Goal: Task Accomplishment & Management: Complete application form

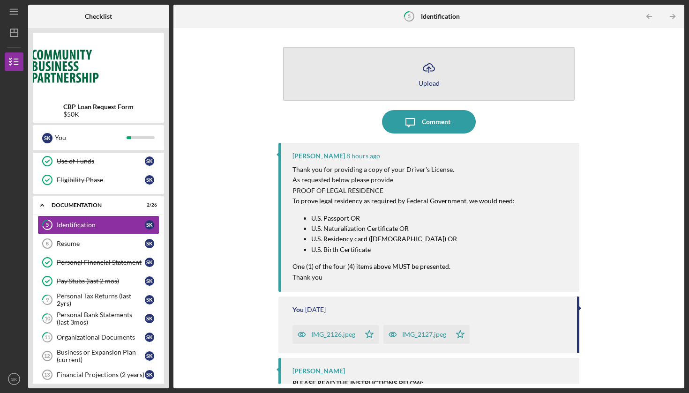
click at [426, 71] on icon "button" at bounding box center [428, 67] width 11 height 7
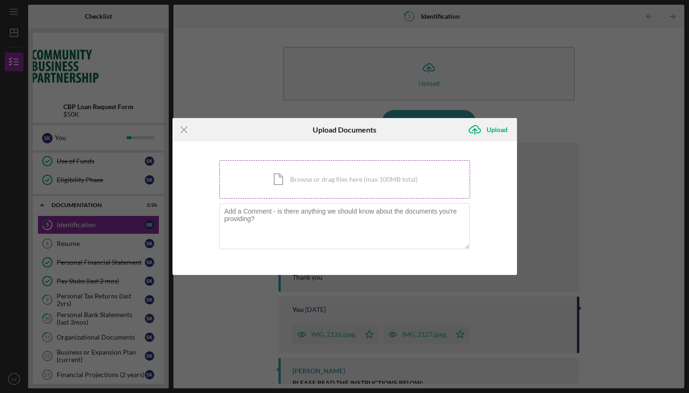
click at [332, 174] on div "Icon/Document Browse or drag files here (max 100MB total) Tap to choose files o…" at bounding box center [344, 179] width 251 height 38
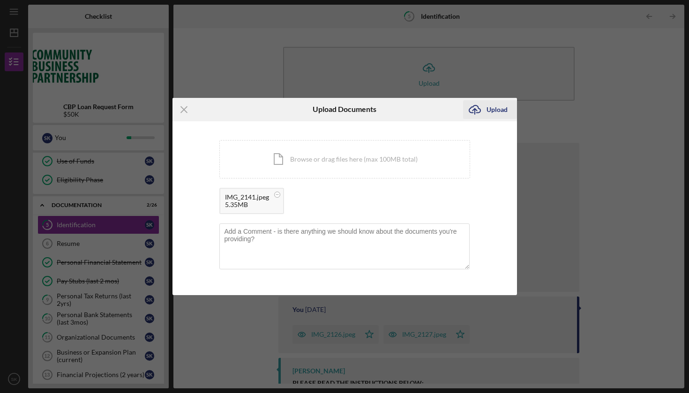
click at [502, 108] on div "Upload" at bounding box center [497, 109] width 21 height 19
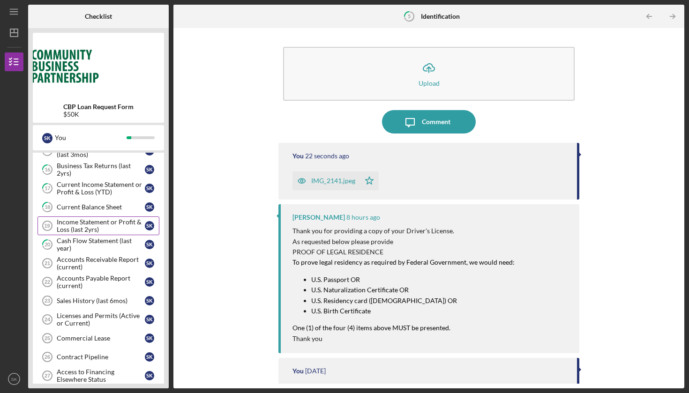
scroll to position [340, 0]
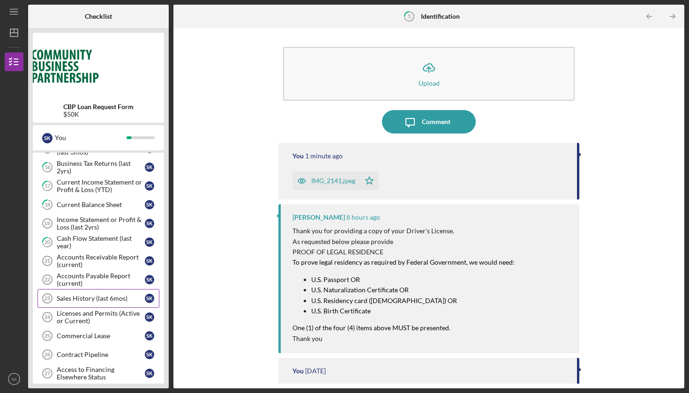
click at [98, 296] on div "Sales History (last 6mos)" at bounding box center [101, 299] width 88 height 8
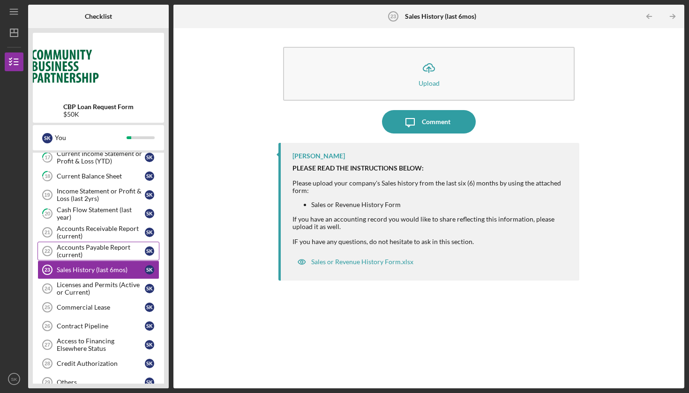
scroll to position [372, 0]
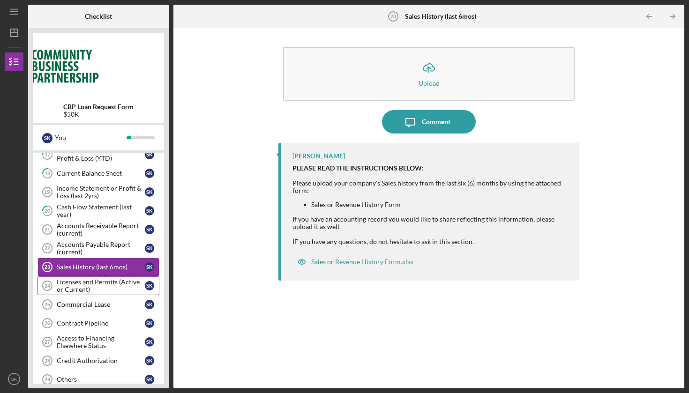
click at [99, 284] on div "Licenses and Permits (Active or Current)" at bounding box center [101, 286] width 88 height 15
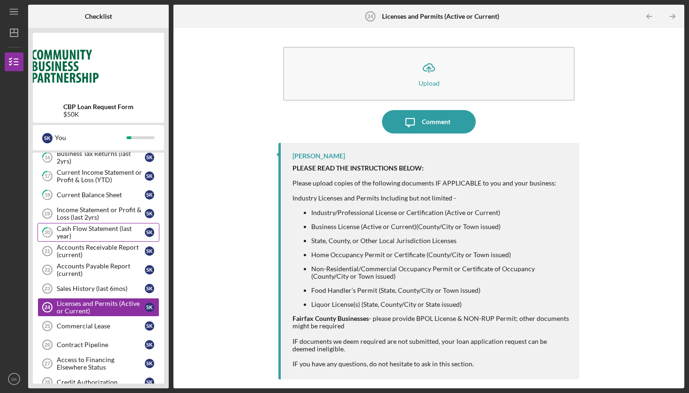
scroll to position [348, 0]
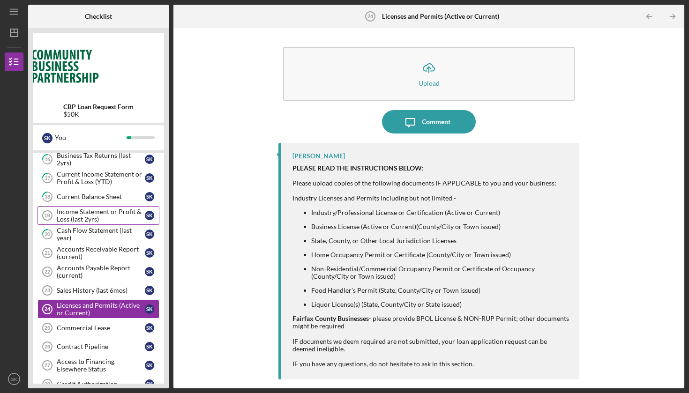
click at [106, 211] on div "Income Statement or Profit & Loss (last 2yrs)" at bounding box center [101, 215] width 88 height 15
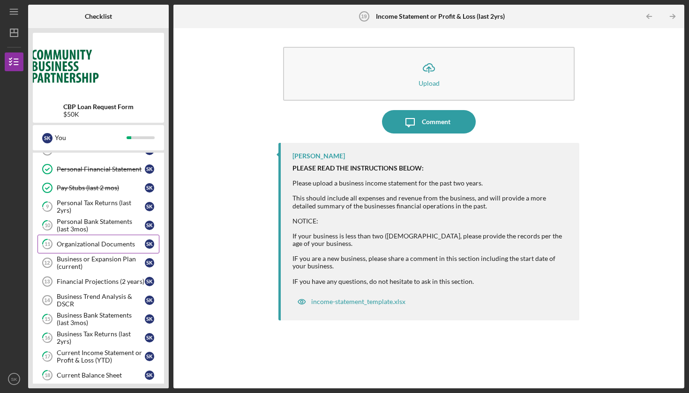
scroll to position [172, 0]
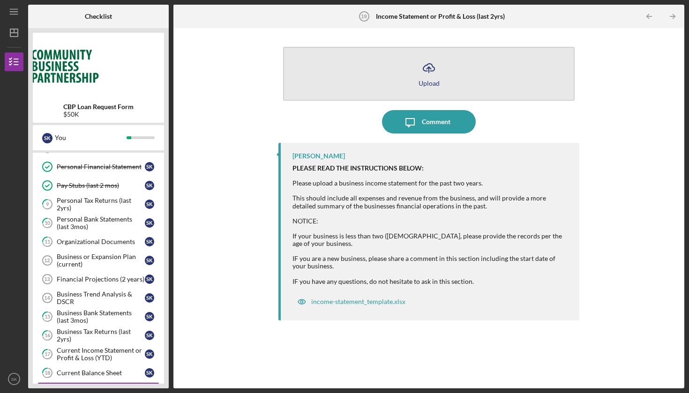
click at [427, 73] on icon "Icon/Upload" at bounding box center [428, 67] width 23 height 23
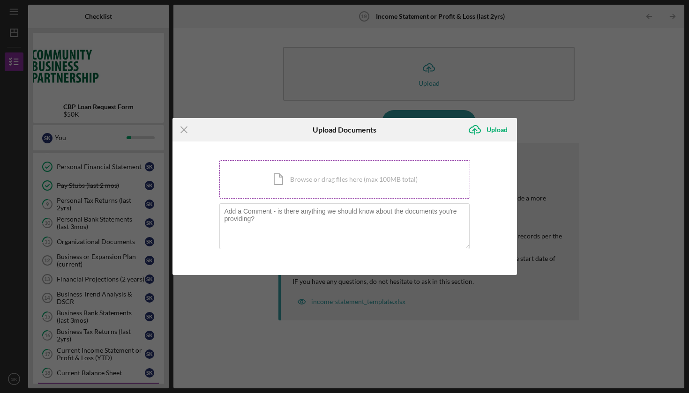
click at [320, 180] on div "Icon/Document Browse or drag files here (max 100MB total) Tap to choose files o…" at bounding box center [344, 179] width 251 height 38
click at [354, 176] on div "Icon/Document Browse or drag files here (max 100MB total) Tap to choose files o…" at bounding box center [344, 179] width 251 height 38
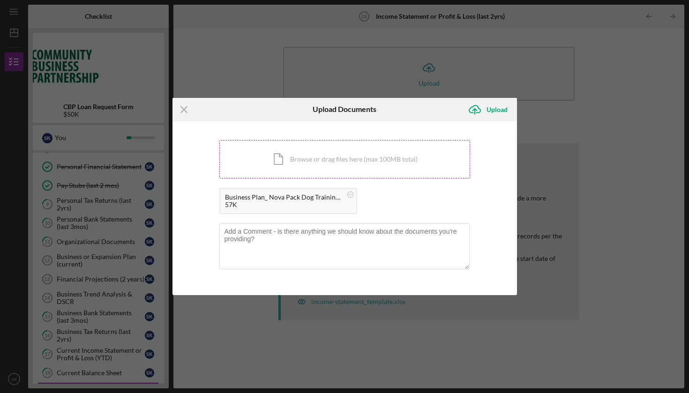
click at [345, 161] on div "Icon/Document Browse or drag files here (max 100MB total) Tap to choose files o…" at bounding box center [344, 159] width 251 height 38
click at [492, 111] on div "Upload" at bounding box center [497, 109] width 21 height 19
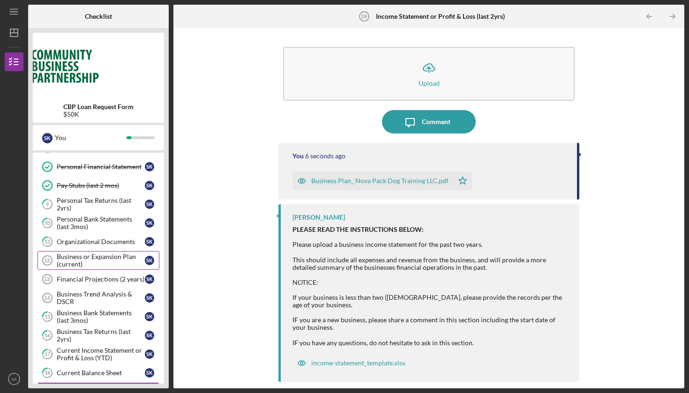
click at [108, 256] on div "Business or Expansion Plan (current)" at bounding box center [101, 260] width 88 height 15
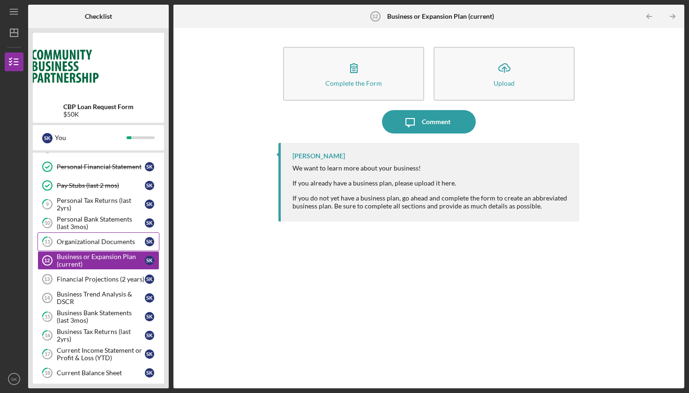
click at [102, 237] on link "11 Organizational Documents S K" at bounding box center [99, 242] width 122 height 19
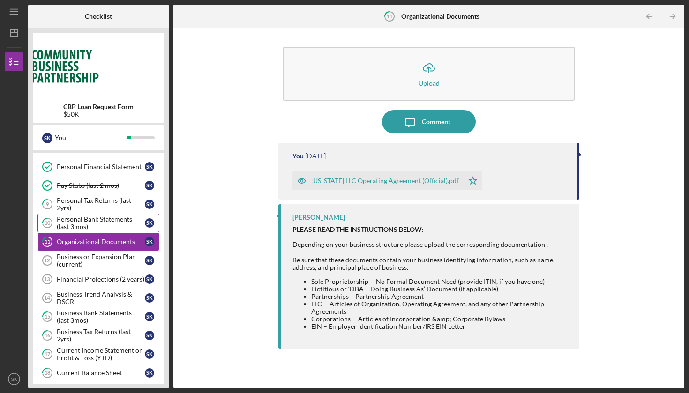
click at [104, 224] on div "Personal Bank Statements (last 3mos)" at bounding box center [101, 223] width 88 height 15
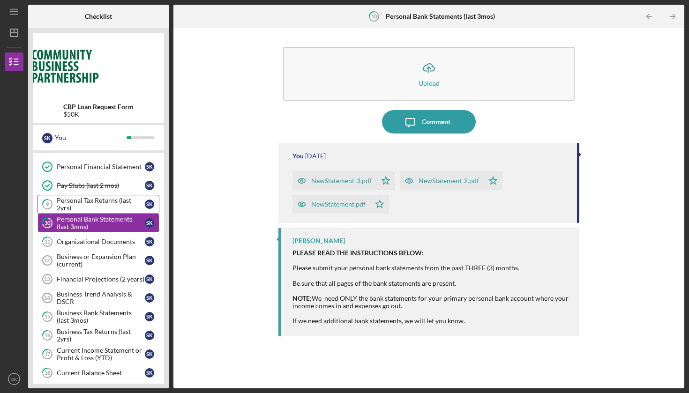
click at [102, 207] on div "Personal Tax Returns (last 2yrs)" at bounding box center [101, 204] width 88 height 15
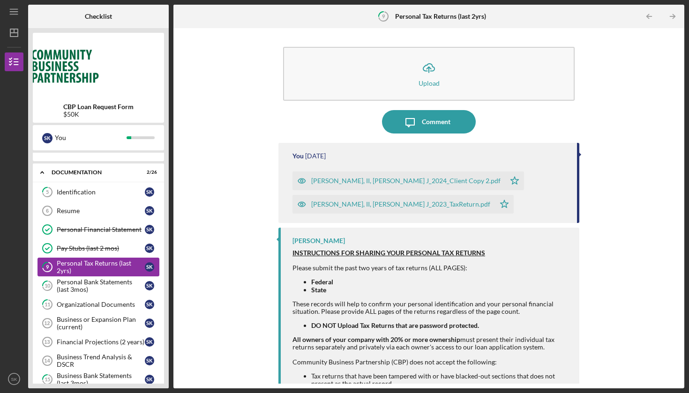
scroll to position [108, 0]
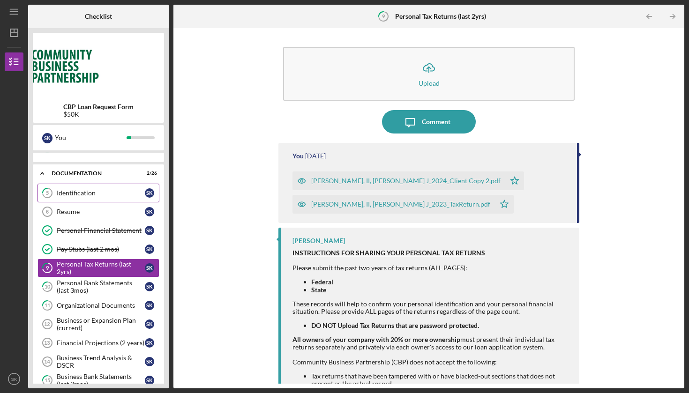
click at [105, 199] on link "5 Identification S K" at bounding box center [99, 193] width 122 height 19
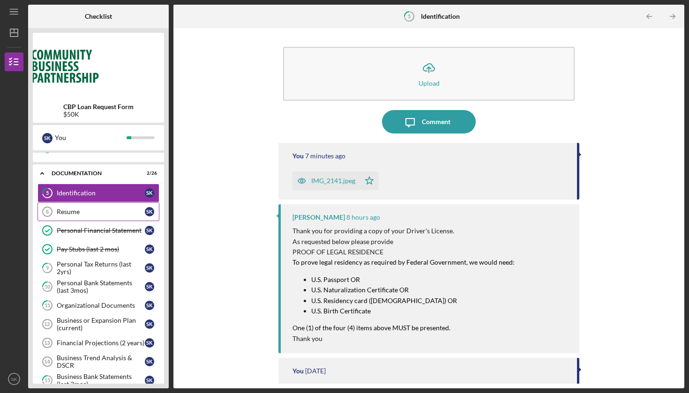
click at [101, 214] on div "Resume" at bounding box center [101, 212] width 88 height 8
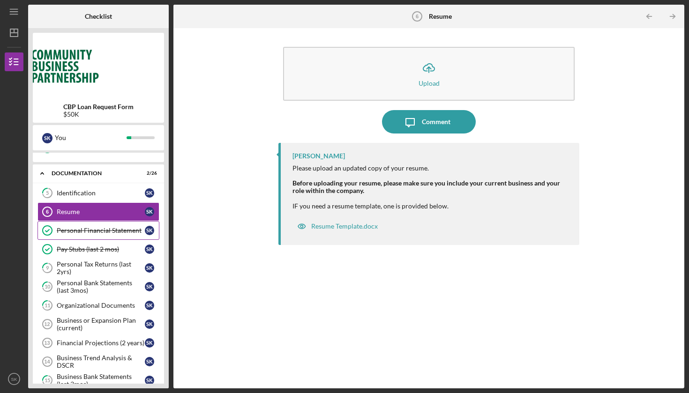
click at [99, 233] on div "Personal Financial Statement" at bounding box center [101, 231] width 88 height 8
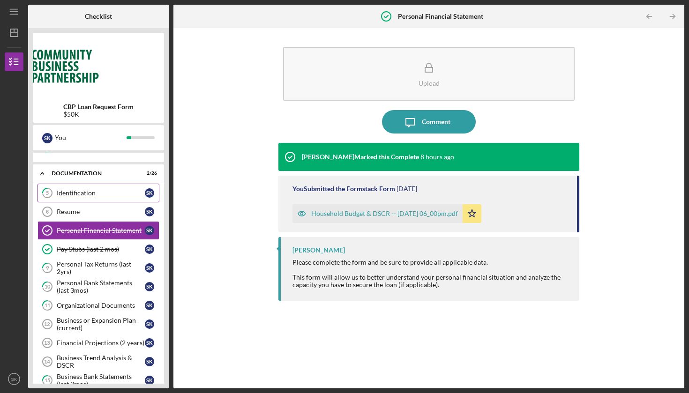
click at [100, 196] on div "Identification" at bounding box center [101, 193] width 88 height 8
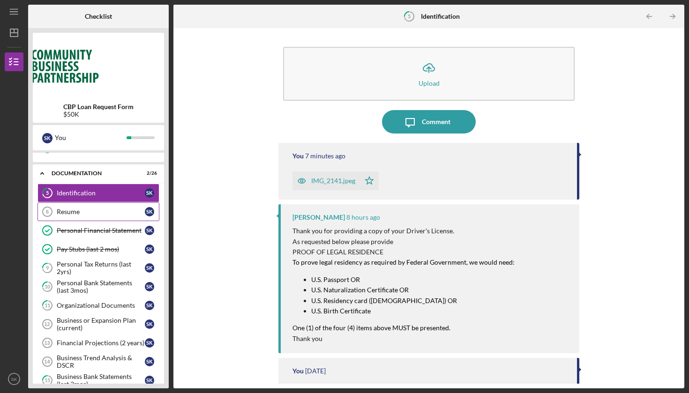
click at [98, 216] on link "Resume 6 Resume S K" at bounding box center [99, 212] width 122 height 19
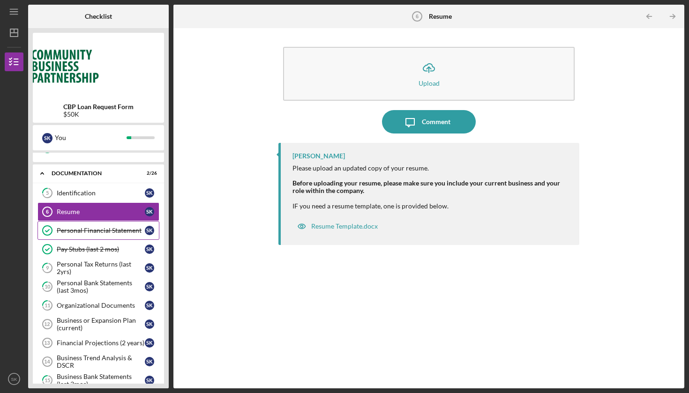
click at [99, 231] on div "Personal Financial Statement" at bounding box center [101, 231] width 88 height 8
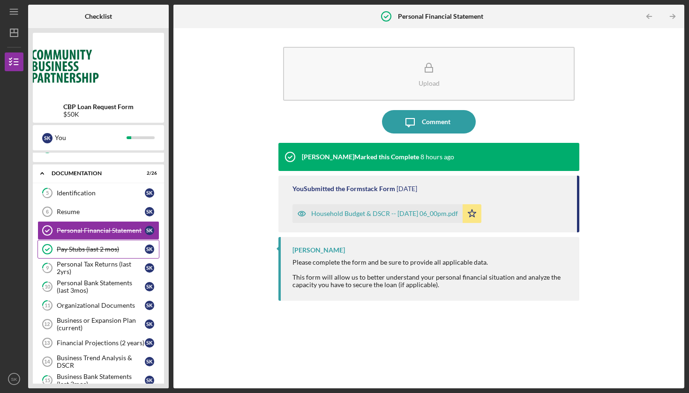
click at [97, 249] on div "Pay Stubs (last 2 mos)" at bounding box center [101, 250] width 88 height 8
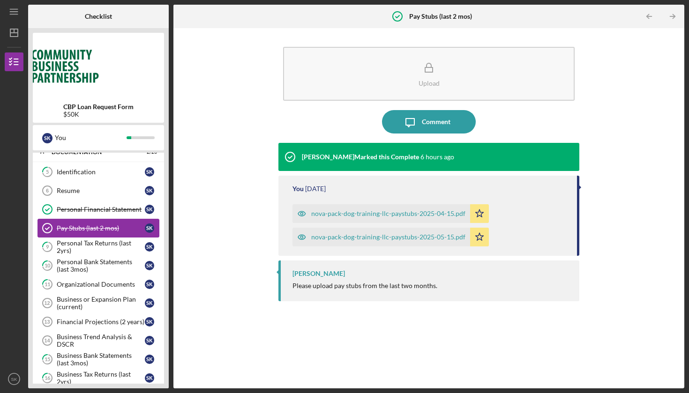
scroll to position [136, 0]
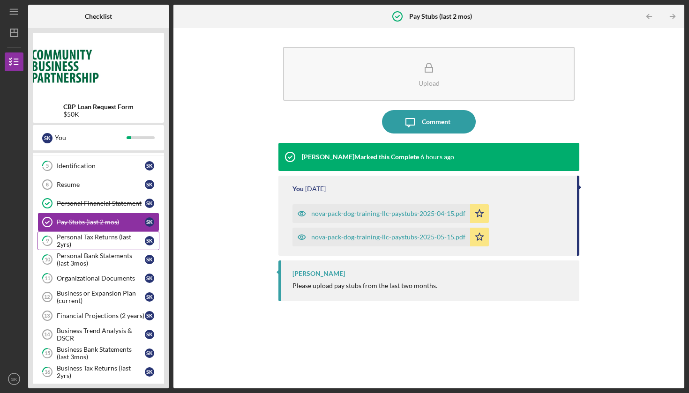
click at [98, 244] on div "Personal Tax Returns (last 2yrs)" at bounding box center [101, 241] width 88 height 15
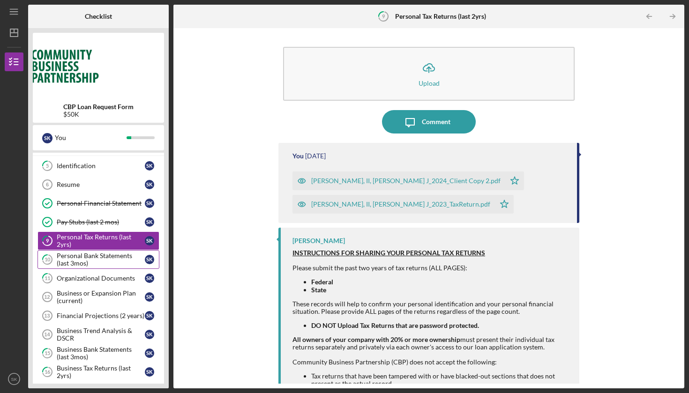
click at [98, 258] on div "Personal Bank Statements (last 3mos)" at bounding box center [101, 259] width 88 height 15
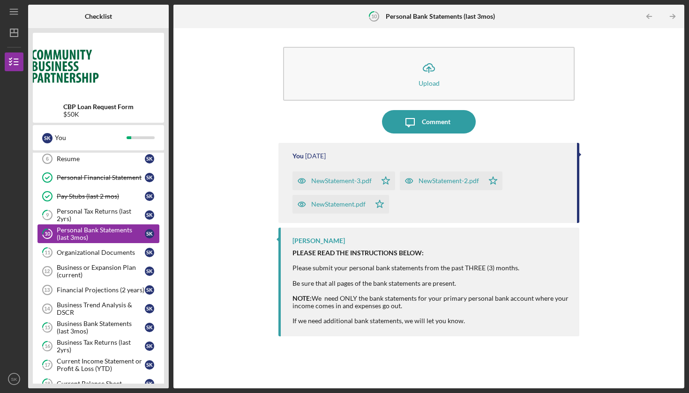
scroll to position [163, 0]
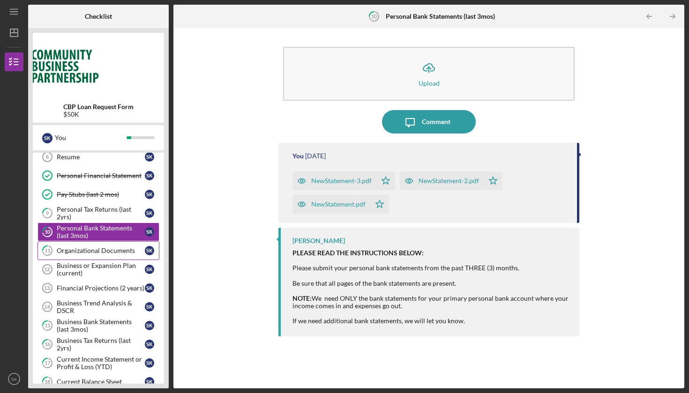
click at [99, 250] on div "Organizational Documents" at bounding box center [101, 251] width 88 height 8
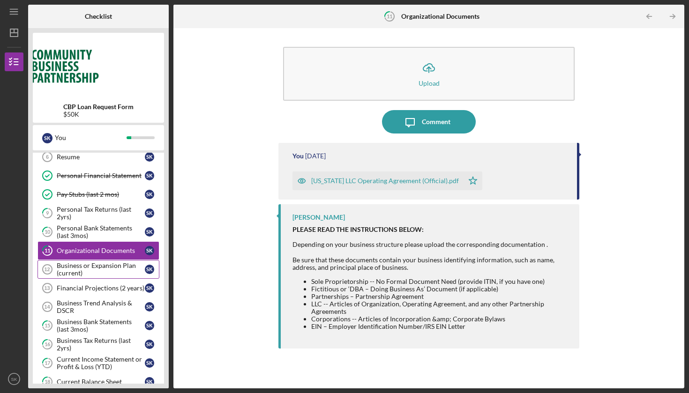
click at [99, 267] on div "Business or Expansion Plan (current)" at bounding box center [101, 269] width 88 height 15
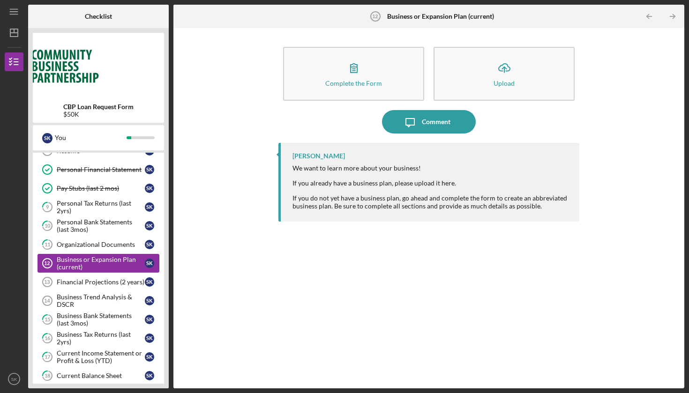
scroll to position [173, 0]
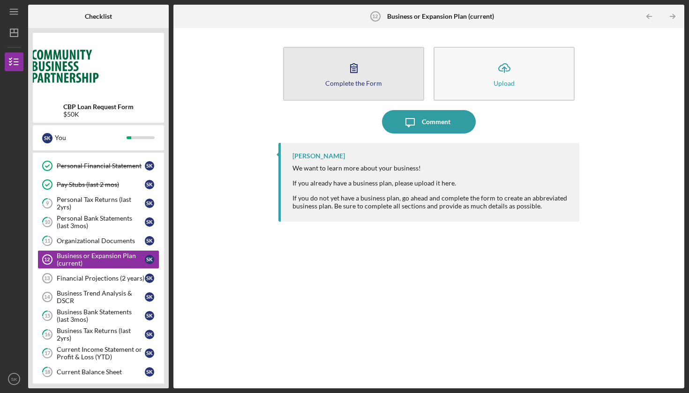
click at [365, 71] on button "Complete the Form Form" at bounding box center [353, 74] width 141 height 54
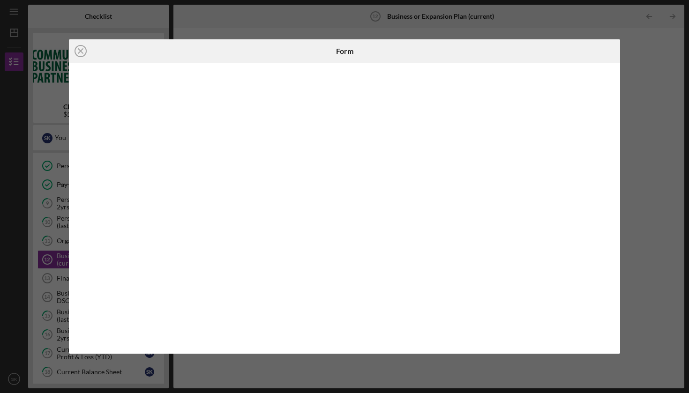
click at [385, 28] on div "Icon/Close Form" at bounding box center [344, 196] width 689 height 393
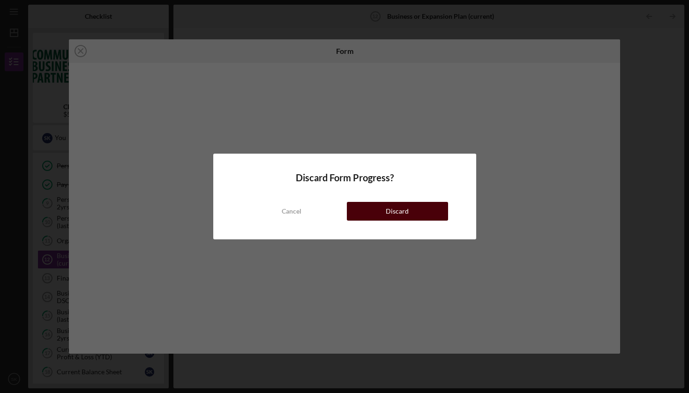
click at [402, 218] on div "Discard" at bounding box center [397, 211] width 23 height 19
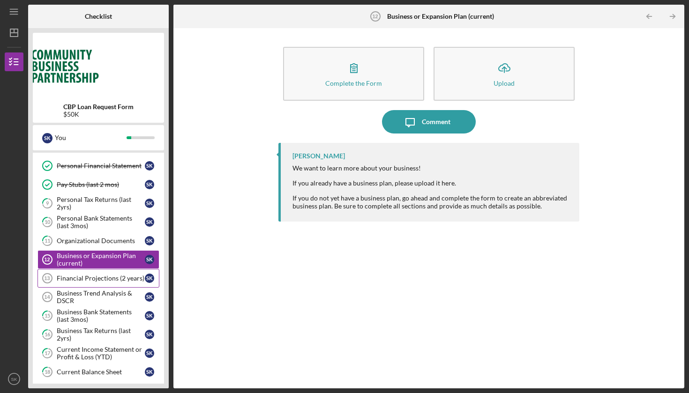
click at [105, 278] on div "Financial Projections (2 years)" at bounding box center [101, 279] width 88 height 8
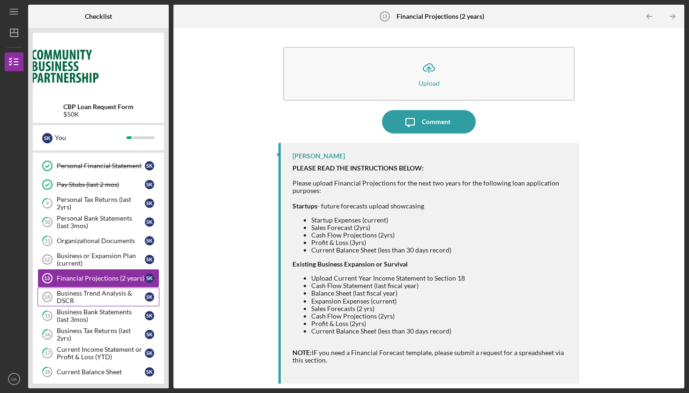
click at [97, 294] on div "Business Trend Analysis & DSCR" at bounding box center [101, 297] width 88 height 15
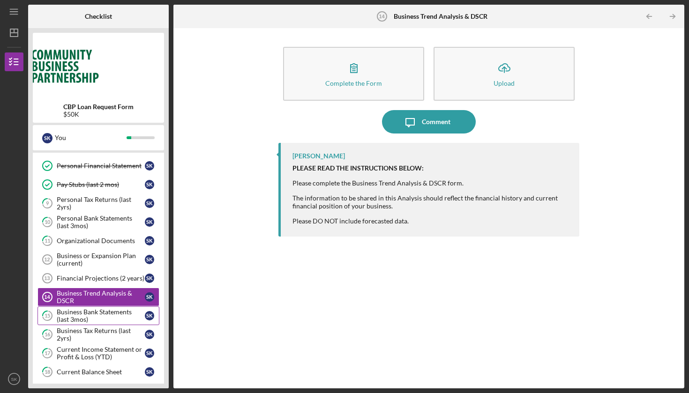
click at [100, 313] on div "Business Bank Statements (last 3mos)" at bounding box center [101, 316] width 88 height 15
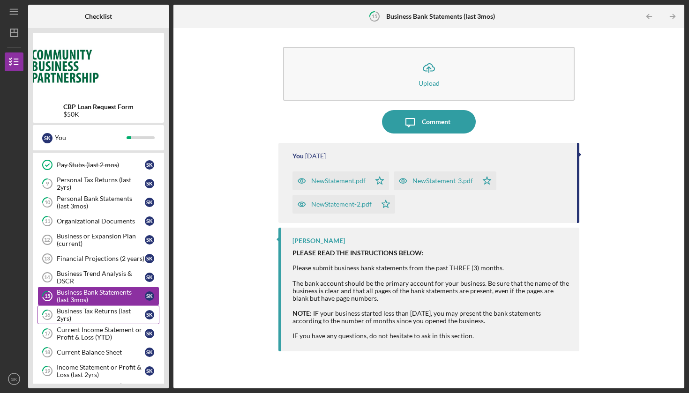
scroll to position [199, 0]
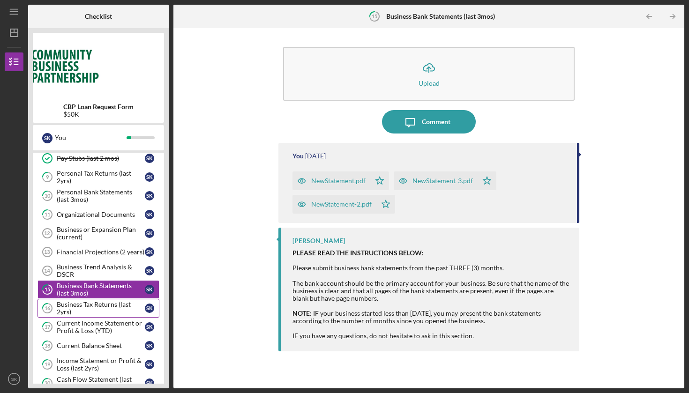
click at [100, 311] on div "Business Tax Returns (last 2yrs)" at bounding box center [101, 308] width 88 height 15
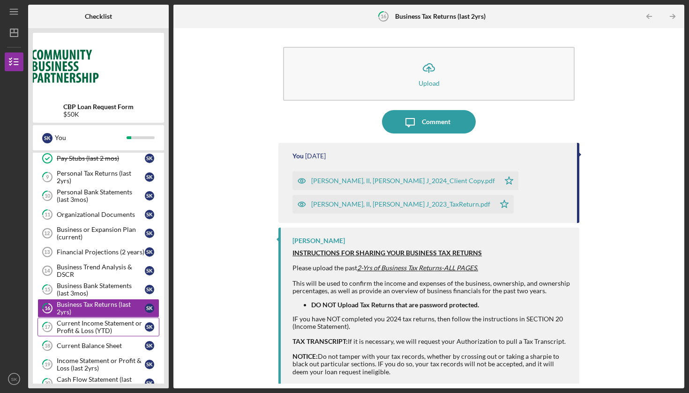
click at [101, 324] on div "Current Income Statement or Profit & Loss (YTD)" at bounding box center [101, 327] width 88 height 15
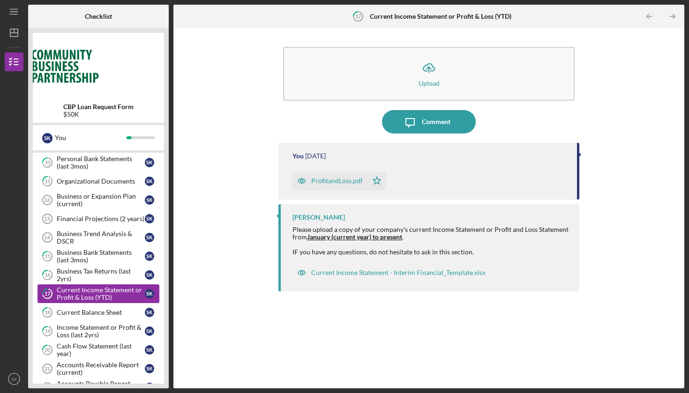
scroll to position [233, 0]
click at [104, 310] on div "Current Balance Sheet" at bounding box center [101, 313] width 88 height 8
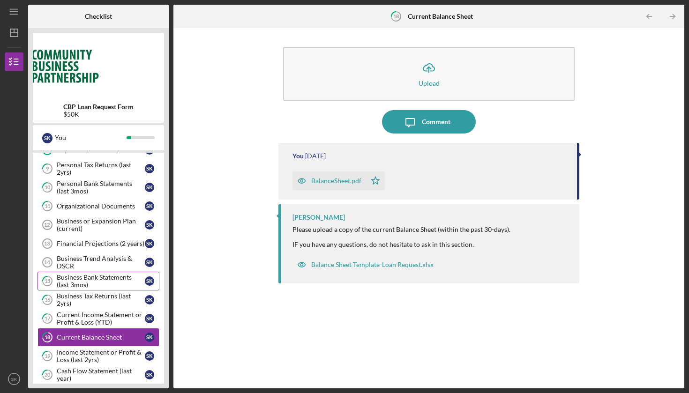
scroll to position [219, 0]
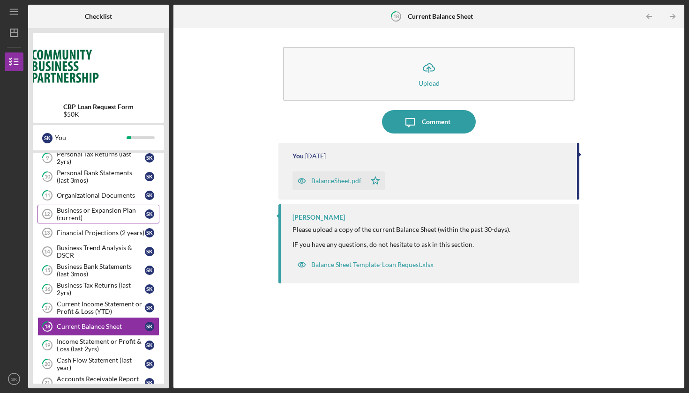
click at [103, 212] on div "Business or Expansion Plan (current)" at bounding box center [101, 214] width 88 height 15
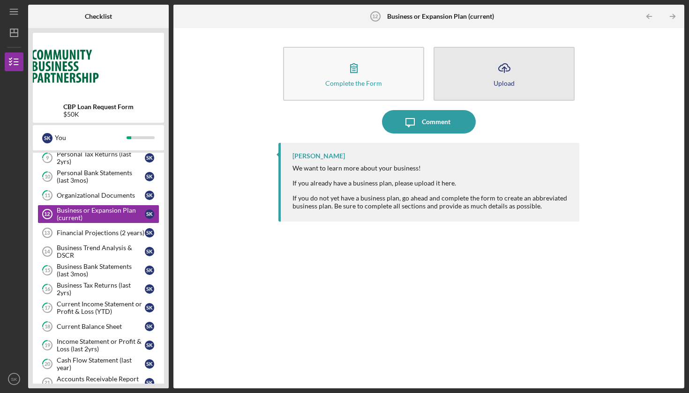
click at [521, 75] on button "Icon/Upload Upload" at bounding box center [504, 74] width 141 height 54
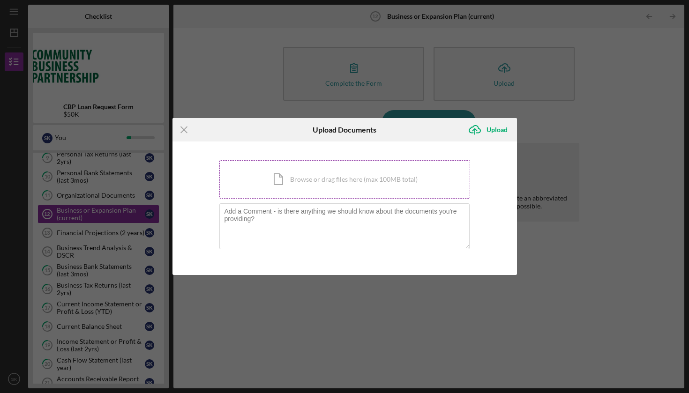
click at [332, 181] on div "Icon/Document Browse or drag files here (max 100MB total) Tap to choose files o…" at bounding box center [344, 179] width 251 height 38
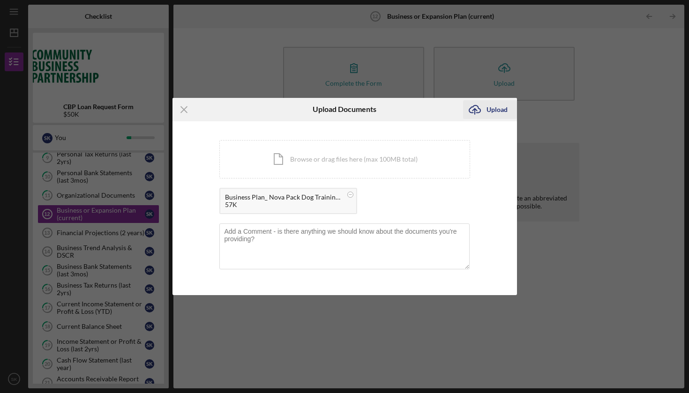
click at [494, 108] on div "Upload" at bounding box center [497, 109] width 21 height 19
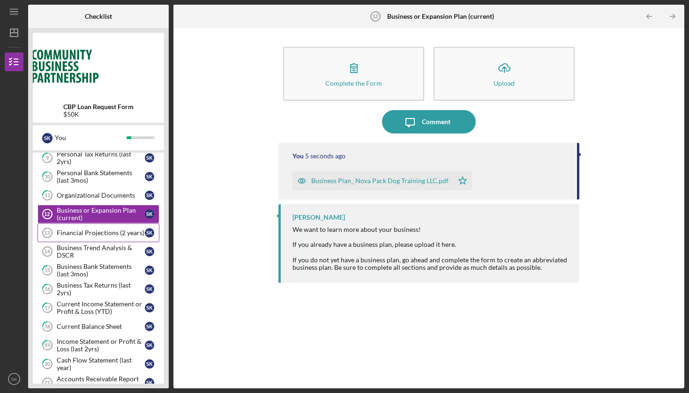
click at [110, 234] on div "Financial Projections (2 years)" at bounding box center [101, 233] width 88 height 8
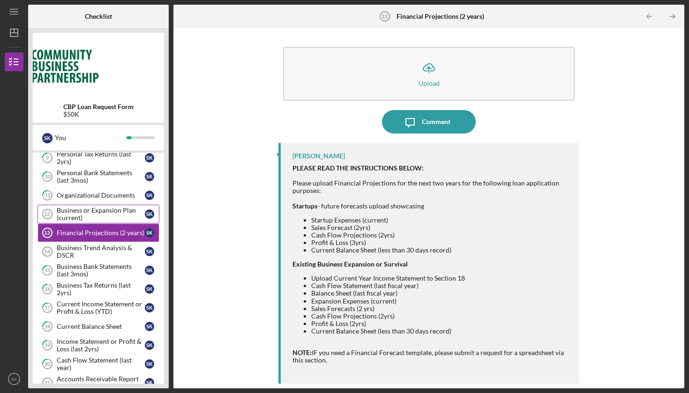
click at [106, 213] on div "Business or Expansion Plan (current)" at bounding box center [101, 214] width 88 height 15
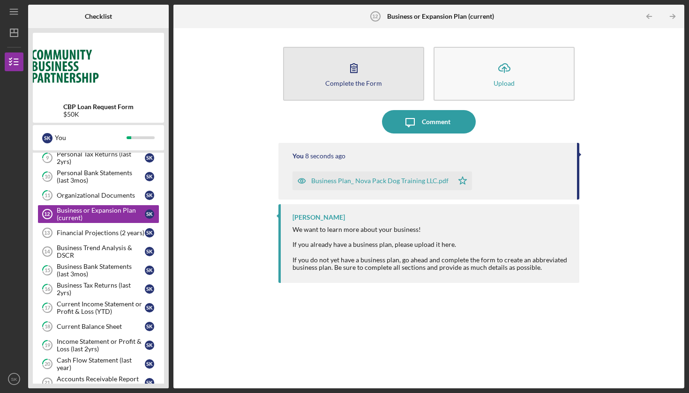
click at [363, 75] on icon "button" at bounding box center [353, 67] width 23 height 23
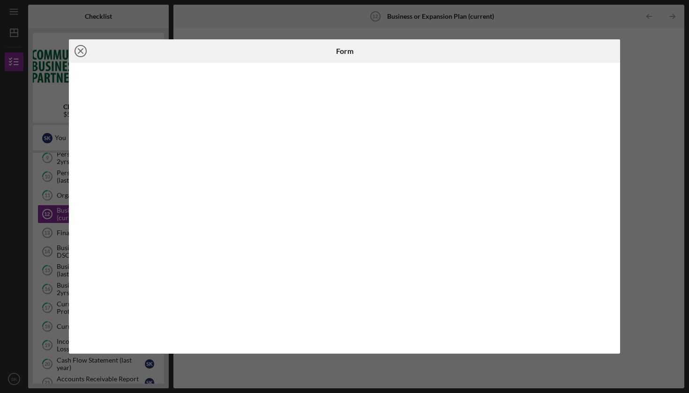
click at [78, 51] on icon "Icon/Close" at bounding box center [80, 50] width 23 height 23
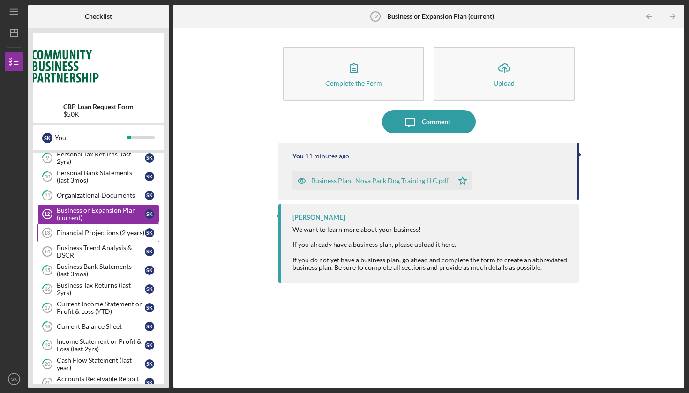
click at [86, 232] on div "Financial Projections (2 years)" at bounding box center [101, 233] width 88 height 8
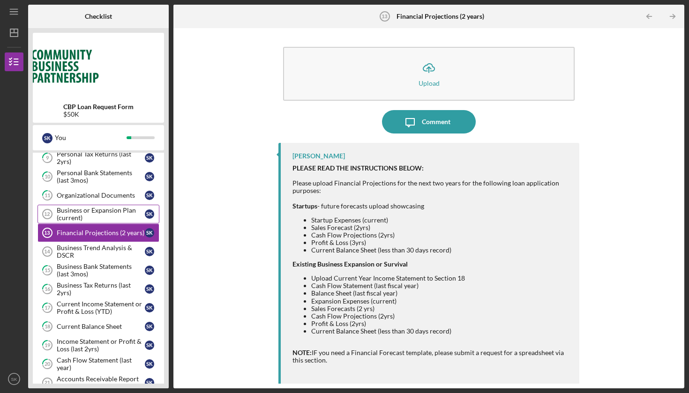
click at [91, 213] on div "Business or Expansion Plan (current)" at bounding box center [101, 214] width 88 height 15
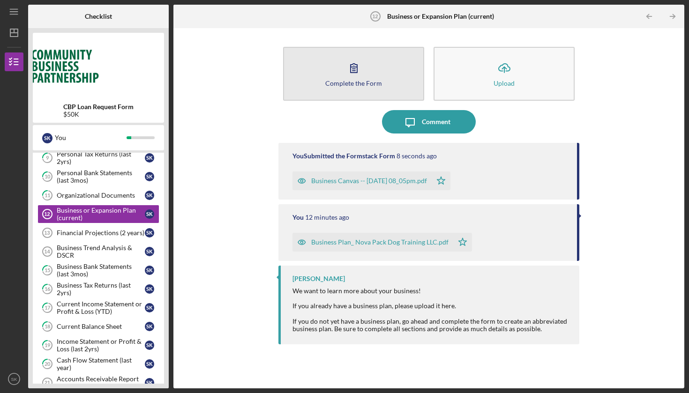
click at [345, 72] on icon "button" at bounding box center [353, 67] width 23 height 23
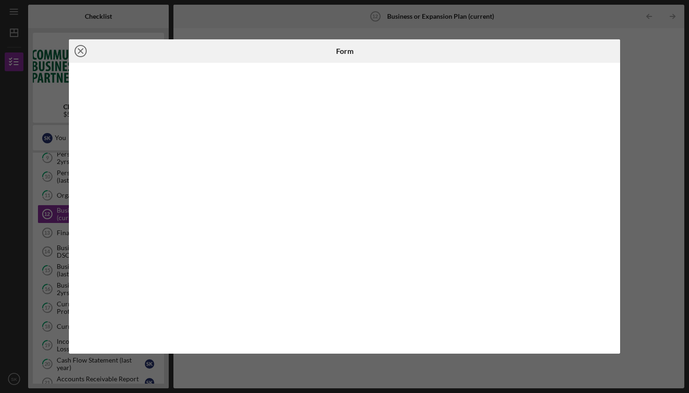
click at [77, 53] on icon "Icon/Close" at bounding box center [80, 50] width 23 height 23
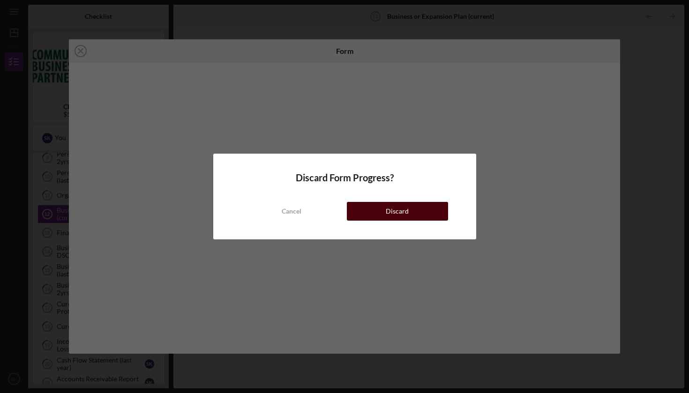
click at [379, 209] on button "Discard" at bounding box center [397, 211] width 101 height 19
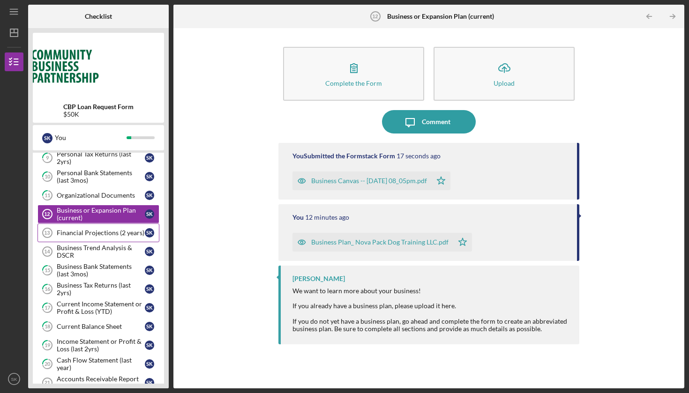
click at [102, 237] on link "Financial Projections (2 years) 13 Financial Projections (2 years) S K" at bounding box center [99, 233] width 122 height 19
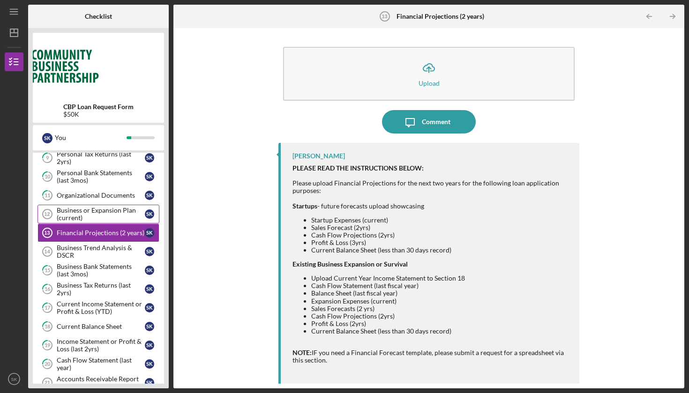
click at [101, 211] on div "Business or Expansion Plan (current)" at bounding box center [101, 214] width 88 height 15
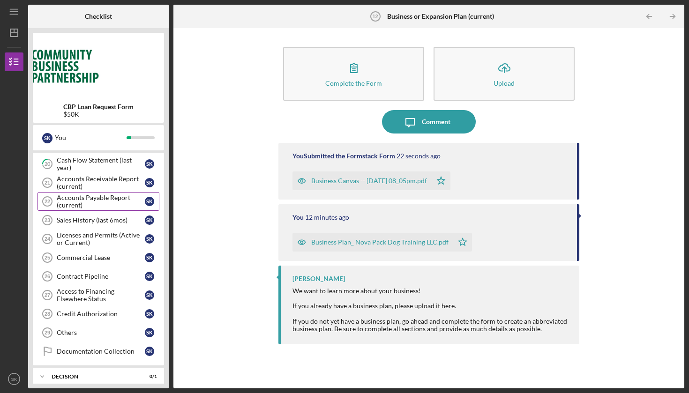
scroll to position [416, 0]
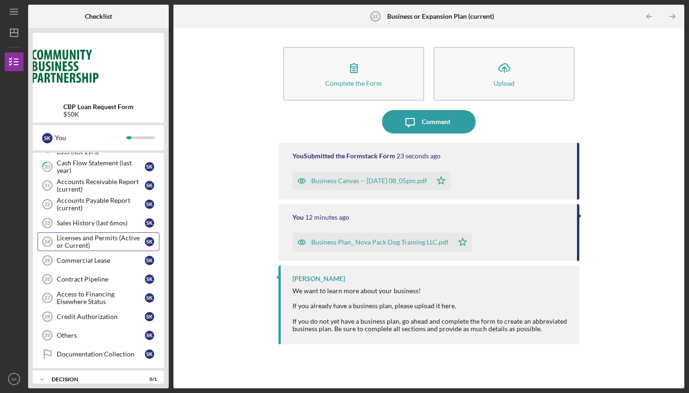
click at [101, 237] on div "Licenses and Permits (Active or Current)" at bounding box center [101, 241] width 88 height 15
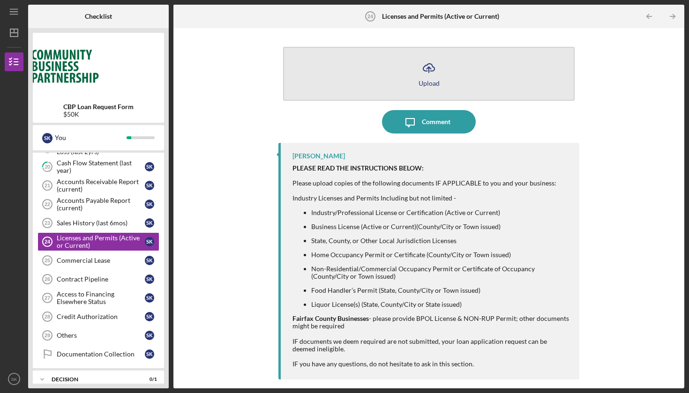
click at [436, 69] on icon "Icon/Upload" at bounding box center [428, 67] width 23 height 23
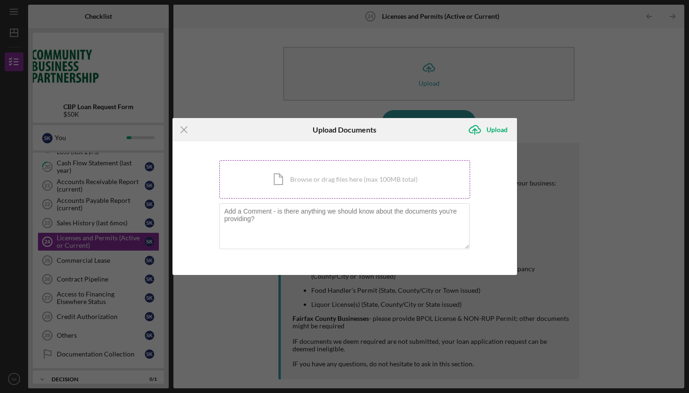
click at [338, 178] on div "Icon/Document Browse or drag files here (max 100MB total) Tap to choose files o…" at bounding box center [344, 179] width 251 height 38
click at [356, 180] on div "Icon/Document Browse or drag files here (max 100MB total) Tap to choose files o…" at bounding box center [344, 179] width 251 height 38
click at [340, 184] on div "Icon/Document Browse or drag files here (max 100MB total) Tap to choose files o…" at bounding box center [344, 179] width 251 height 38
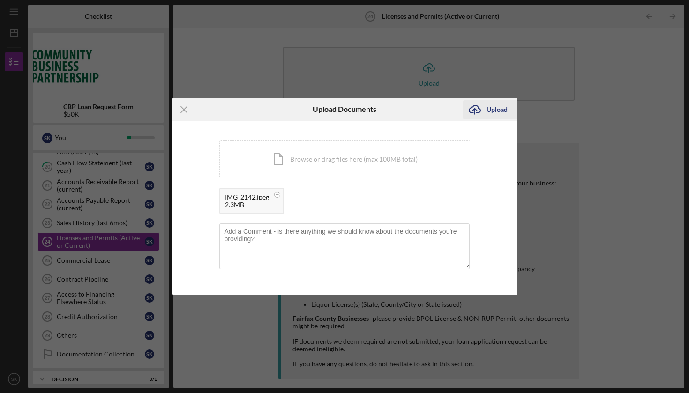
click at [493, 105] on div "Upload" at bounding box center [497, 109] width 21 height 19
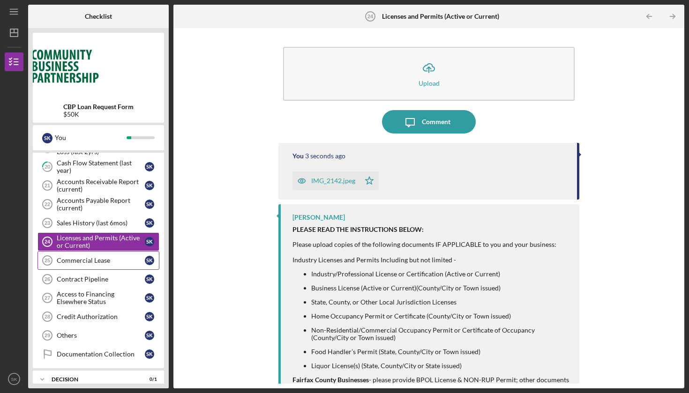
click at [91, 262] on div "Commercial Lease" at bounding box center [101, 261] width 88 height 8
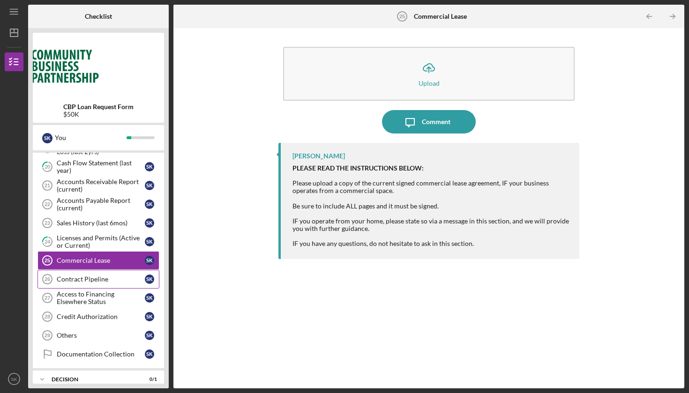
click at [99, 280] on div "Contract Pipeline" at bounding box center [101, 280] width 88 height 8
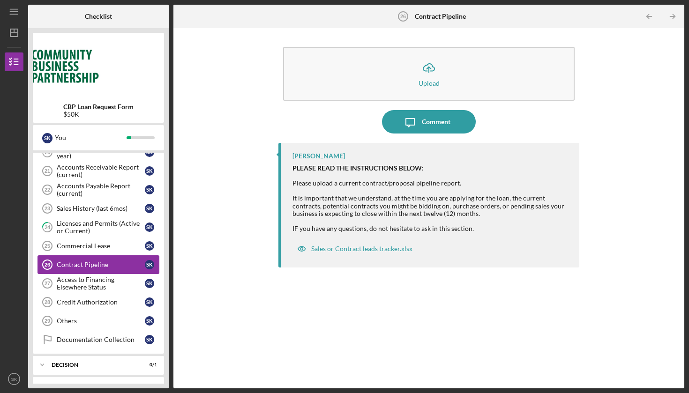
scroll to position [433, 0]
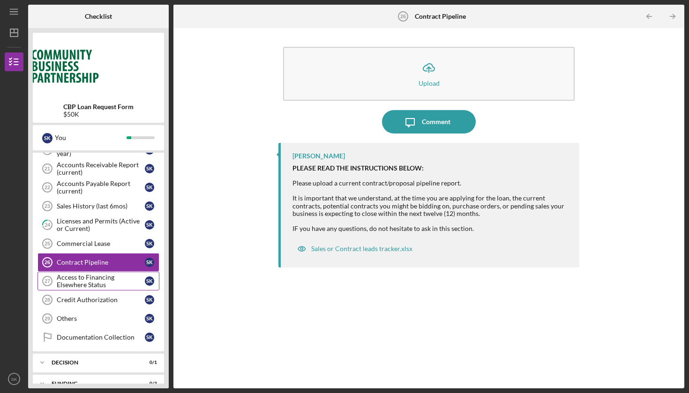
click at [98, 279] on div "Access to Financing Elsewhere Status" at bounding box center [101, 281] width 88 height 15
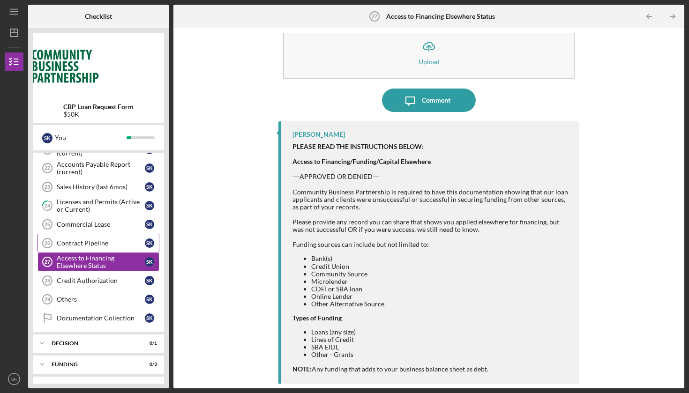
scroll to position [456, 0]
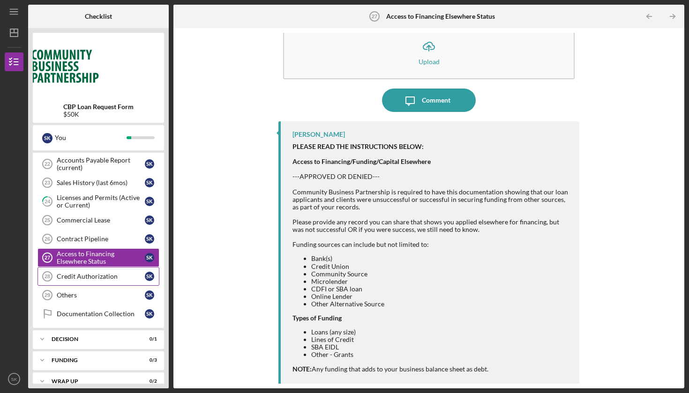
click at [98, 272] on link "Credit Authorization 28 Credit Authorization S K" at bounding box center [99, 276] width 122 height 19
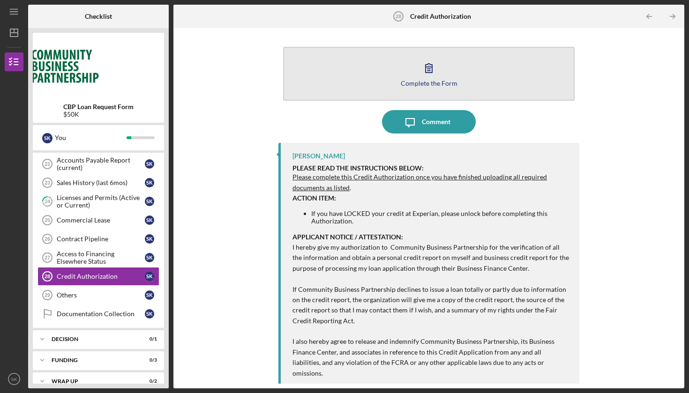
click at [439, 73] on icon "button" at bounding box center [428, 67] width 23 height 23
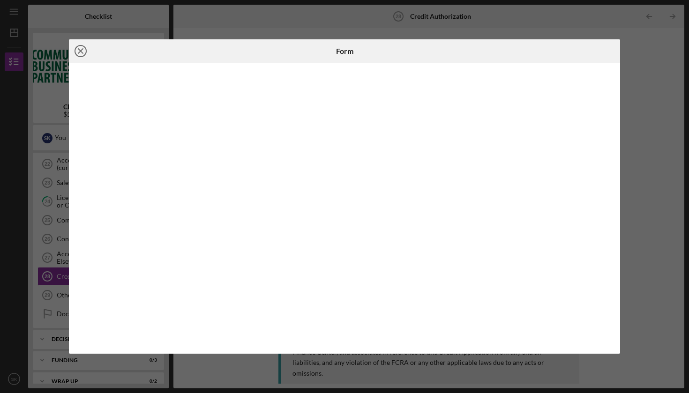
click at [81, 55] on icon "Icon/Close" at bounding box center [80, 50] width 23 height 23
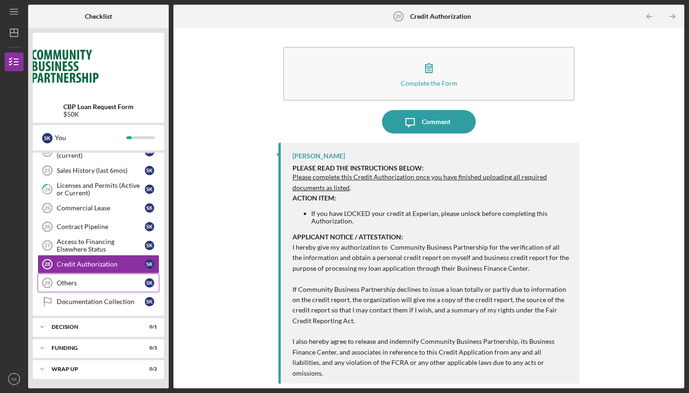
scroll to position [469, 0]
click at [98, 286] on div "Others" at bounding box center [101, 284] width 88 height 8
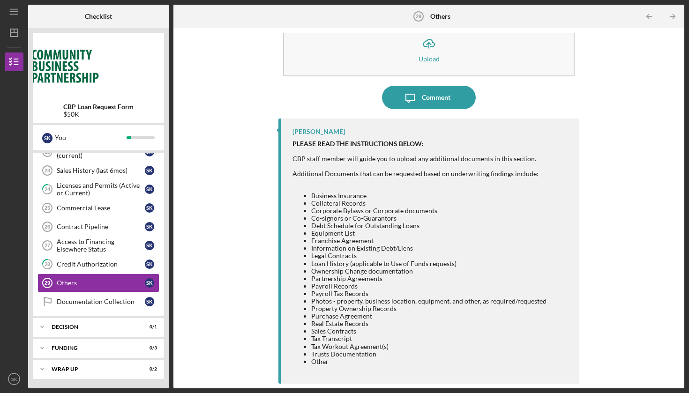
scroll to position [24, 0]
click at [112, 300] on div "Documentation Collection" at bounding box center [101, 302] width 88 height 8
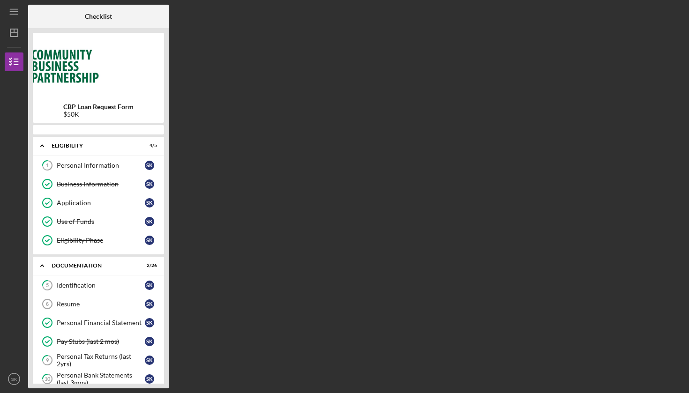
scroll to position [453, 0]
